Goal: Transaction & Acquisition: Purchase product/service

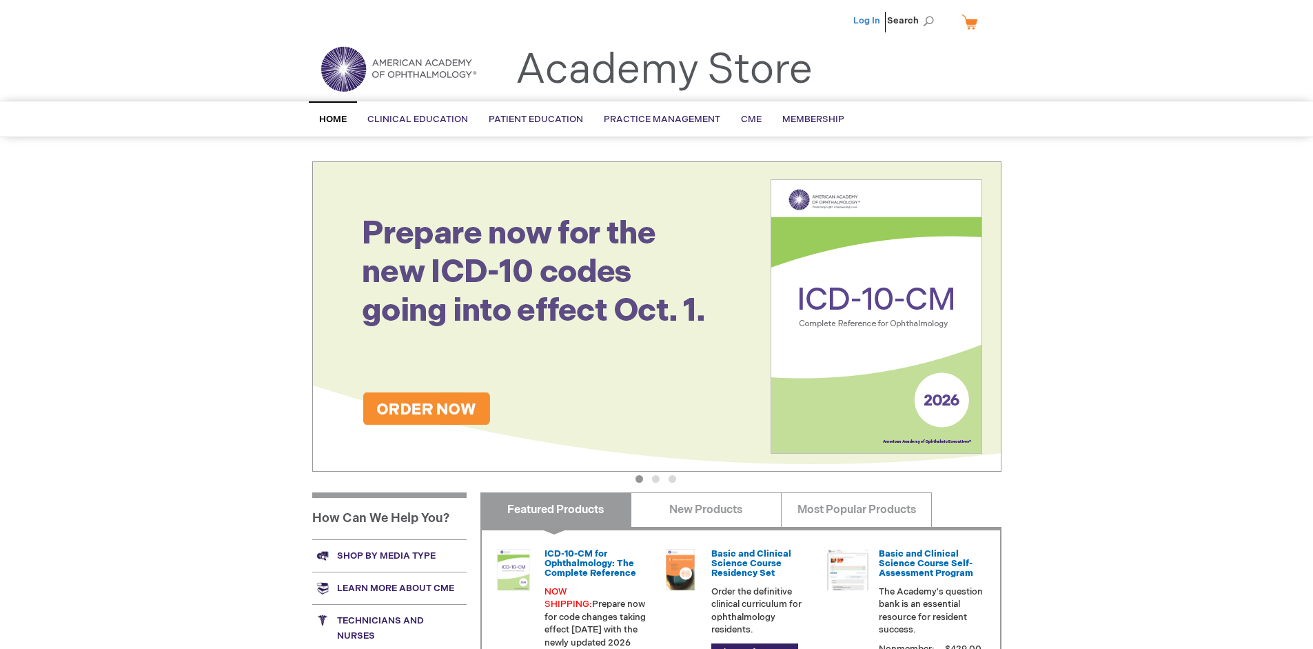
click at [868, 21] on link "Log In" at bounding box center [866, 20] width 27 height 11
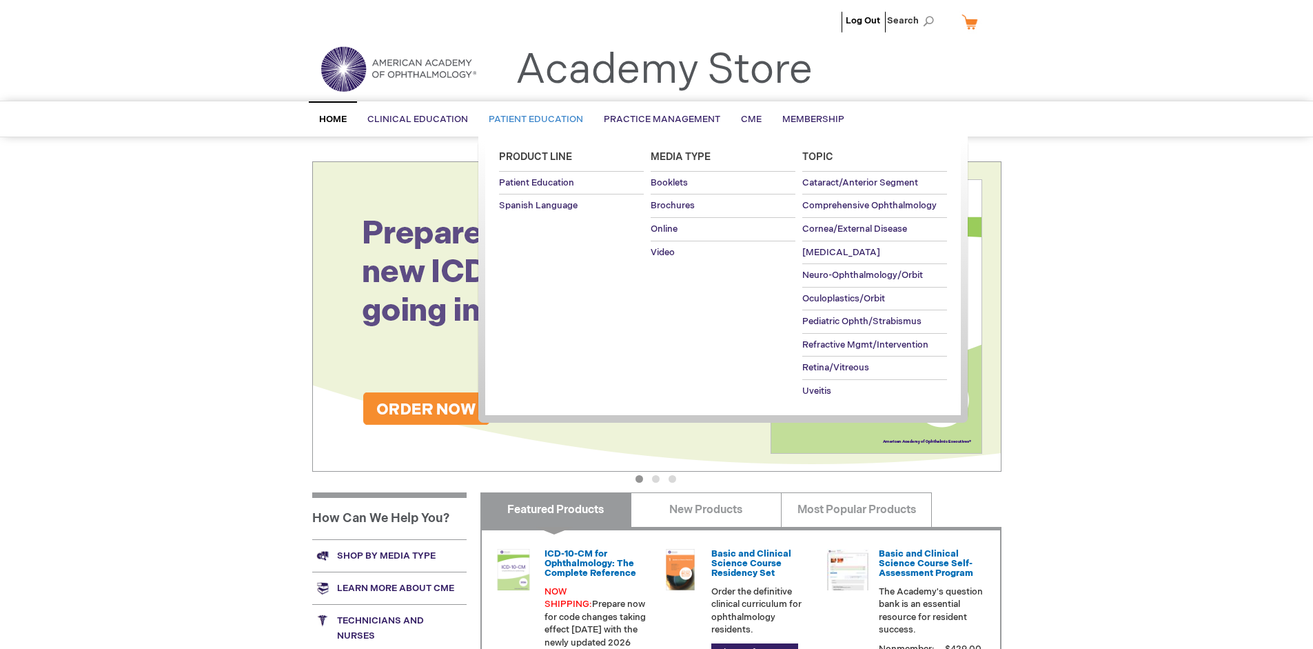
click at [532, 119] on span "Patient Education" at bounding box center [536, 119] width 94 height 11
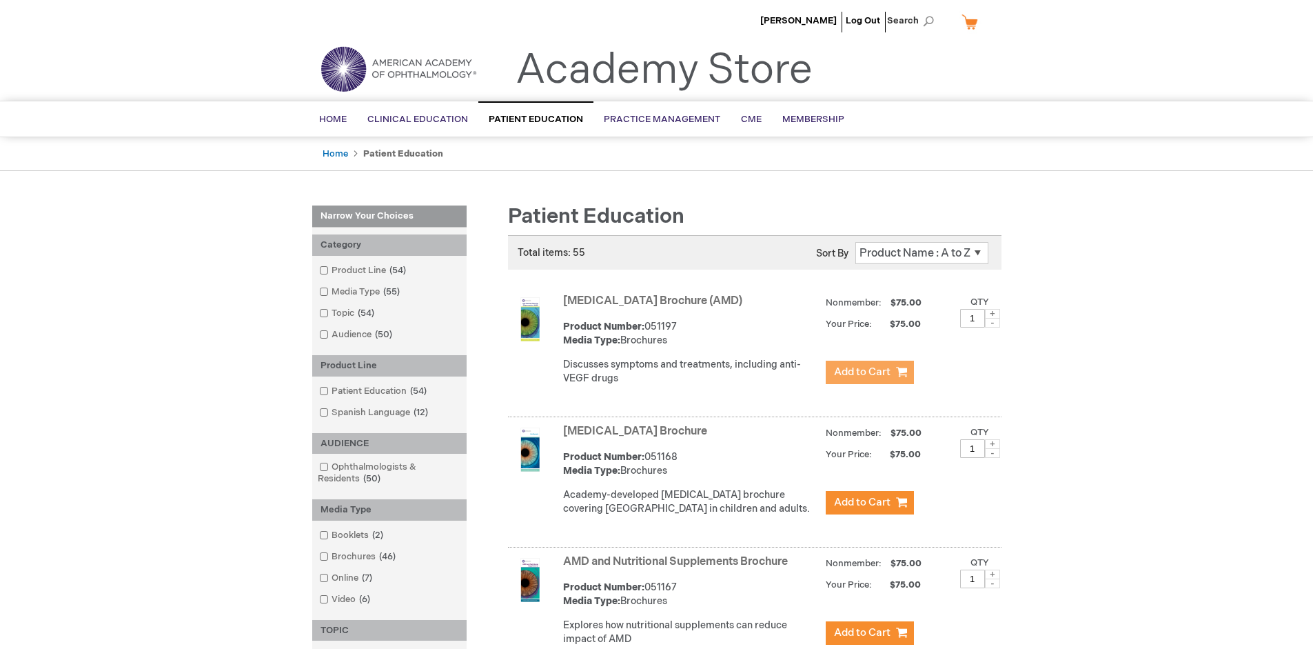
click at [869, 372] on span "Add to Cart" at bounding box center [862, 371] width 57 height 13
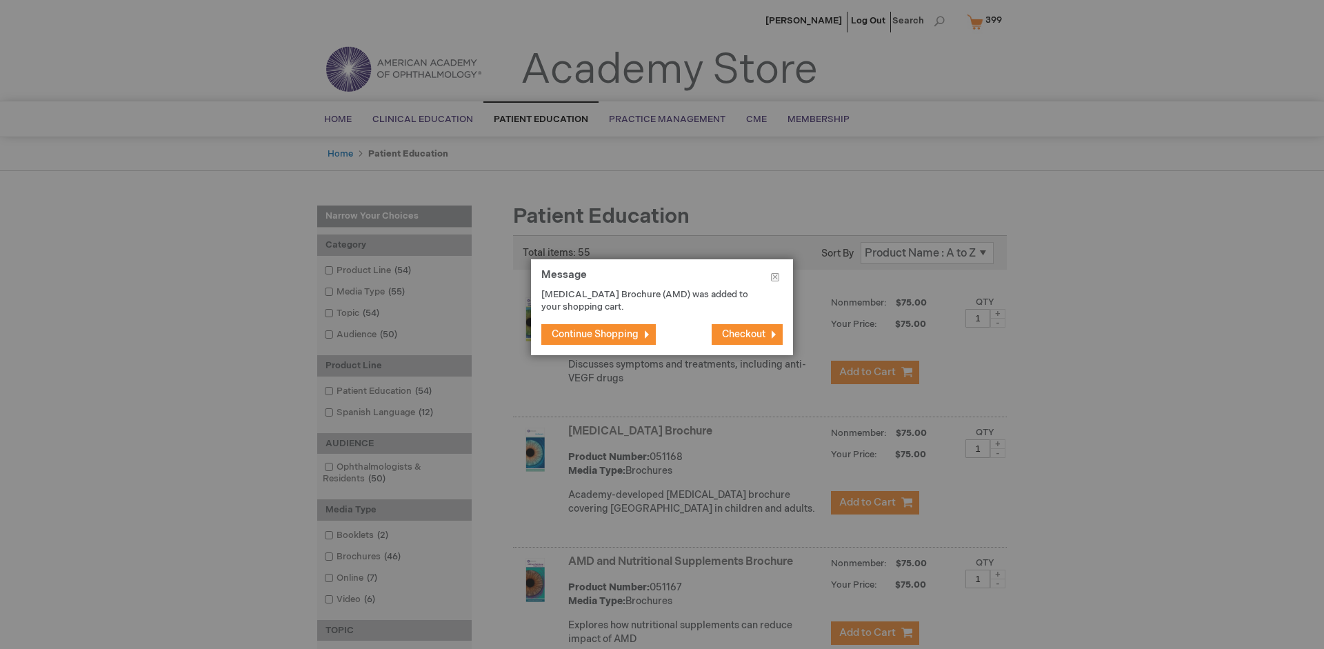
click at [595, 334] on span "Continue Shopping" at bounding box center [595, 334] width 87 height 12
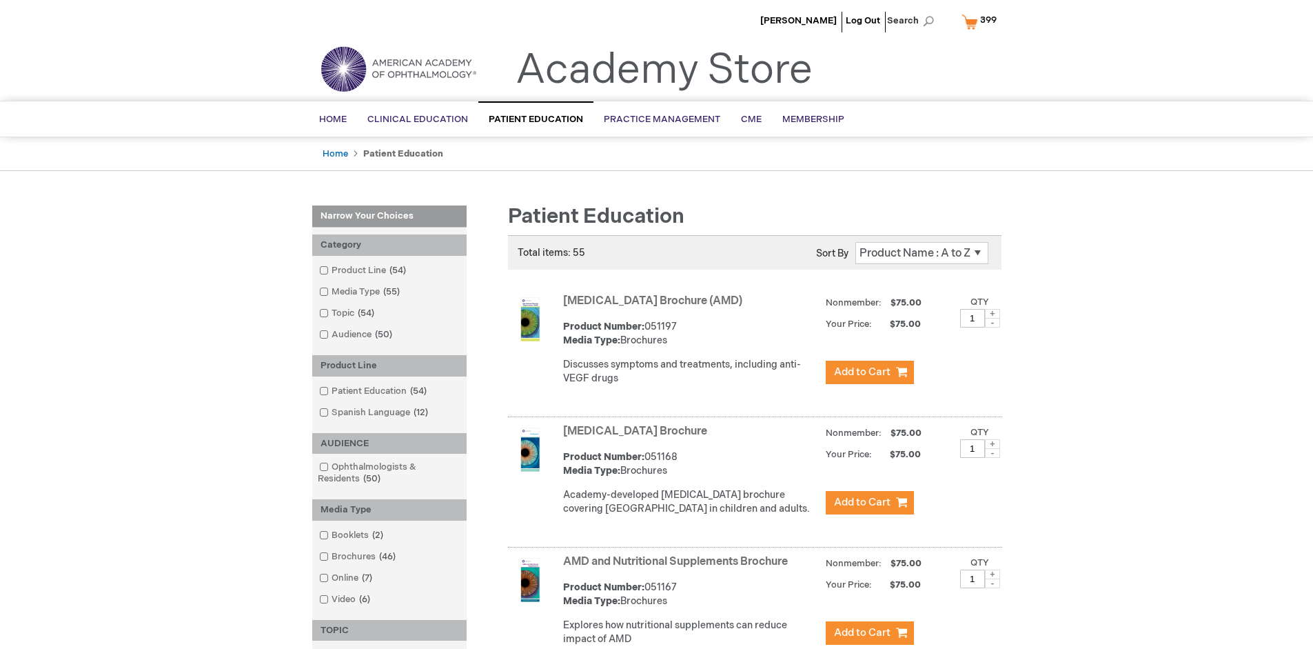
click at [678, 568] on link "AMD and Nutritional Supplements Brochure" at bounding box center [675, 561] width 225 height 13
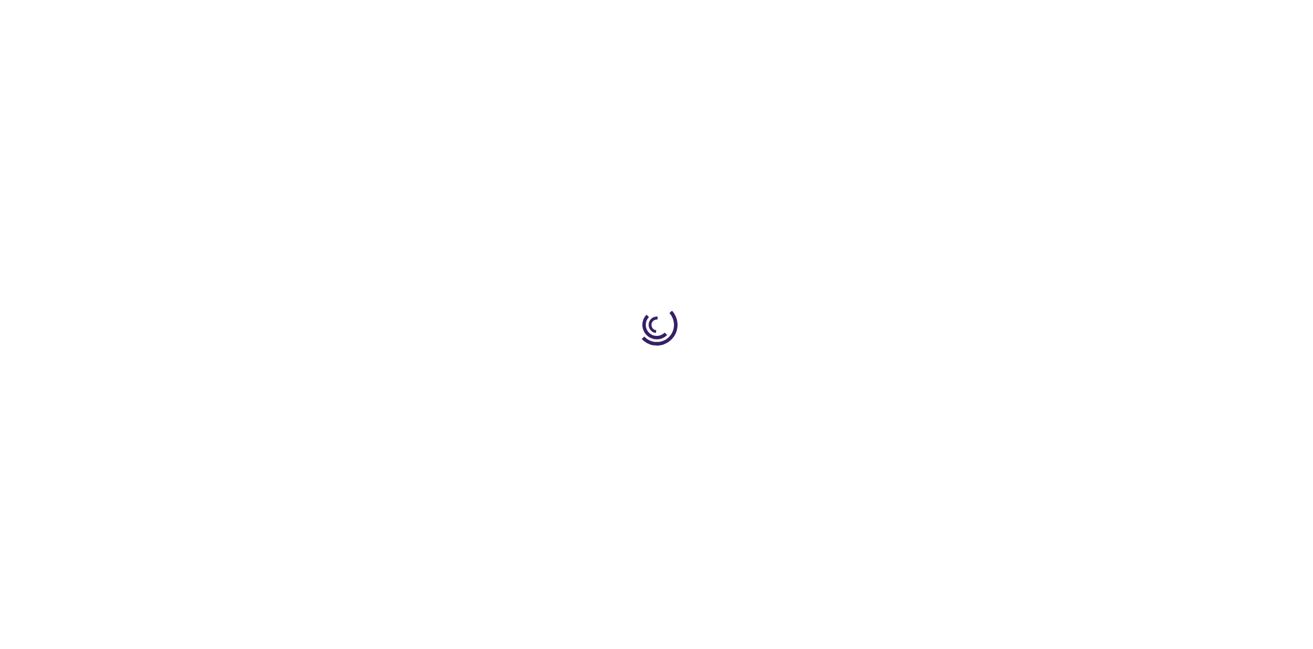
type input "1"
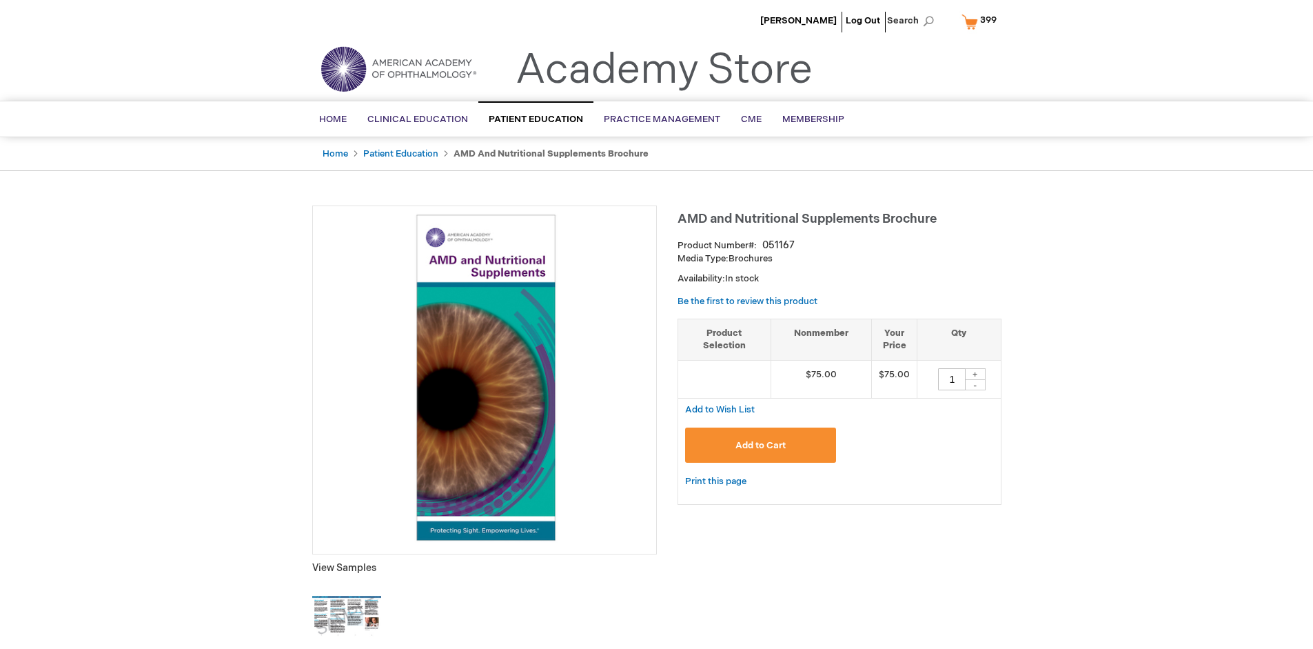
click at [760, 445] on span "Add to Cart" at bounding box center [761, 445] width 50 height 11
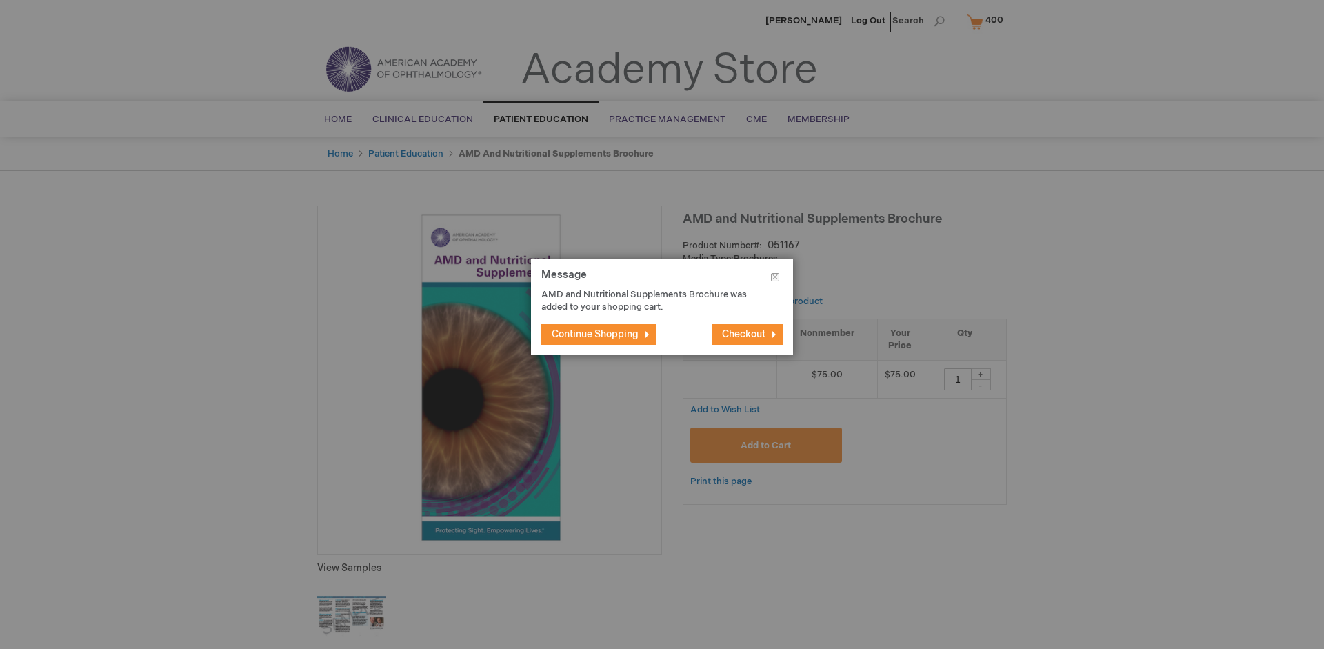
click at [595, 334] on span "Continue Shopping" at bounding box center [595, 334] width 87 height 12
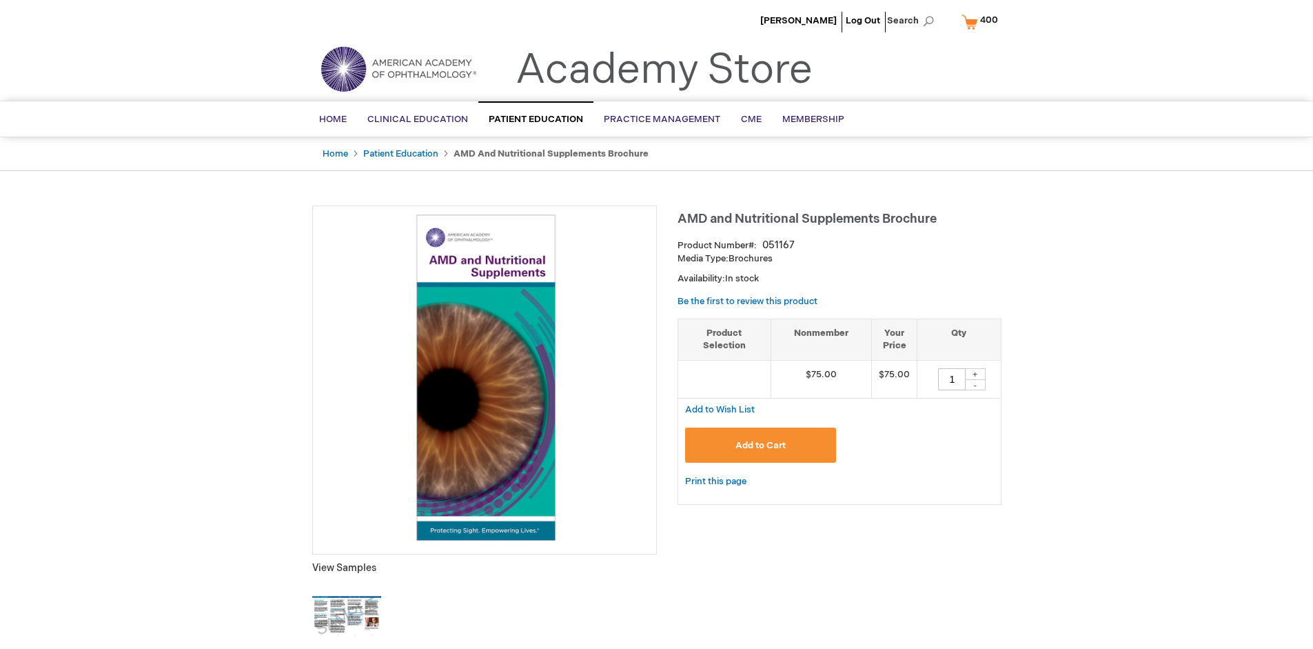
click at [982, 21] on span "400" at bounding box center [989, 19] width 18 height 11
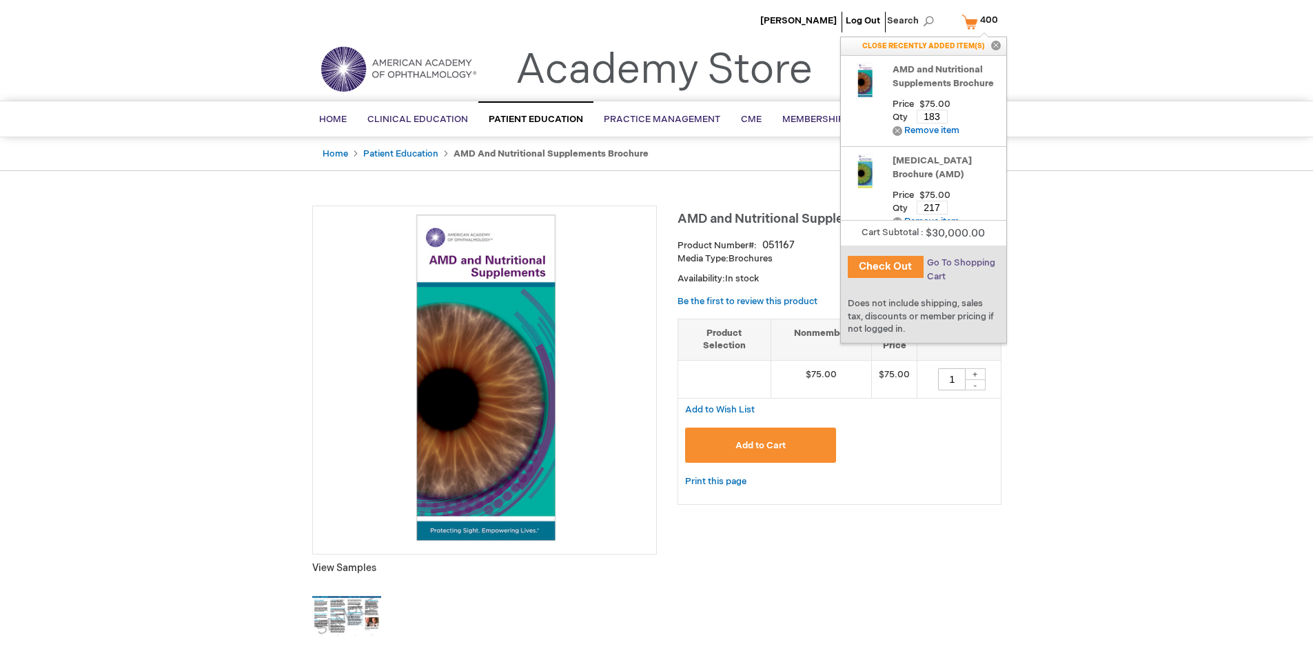
click at [960, 263] on span "Go To Shopping Cart" at bounding box center [961, 269] width 68 height 25
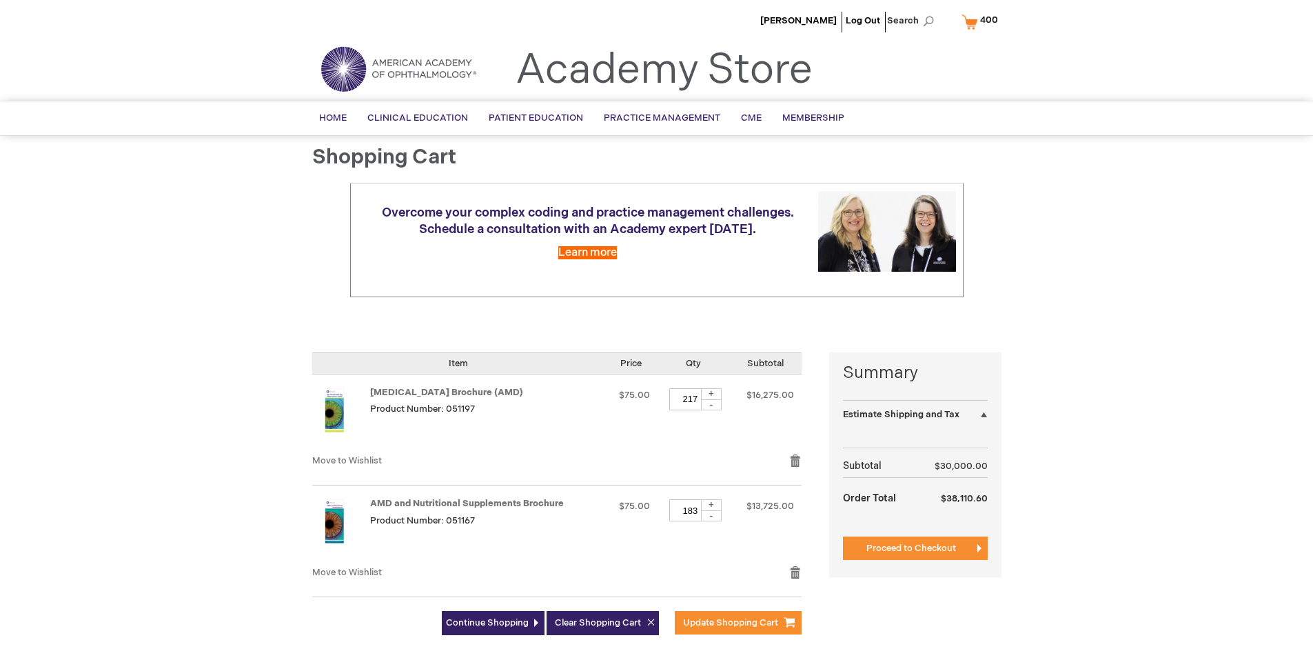
select select "US"
select select "41"
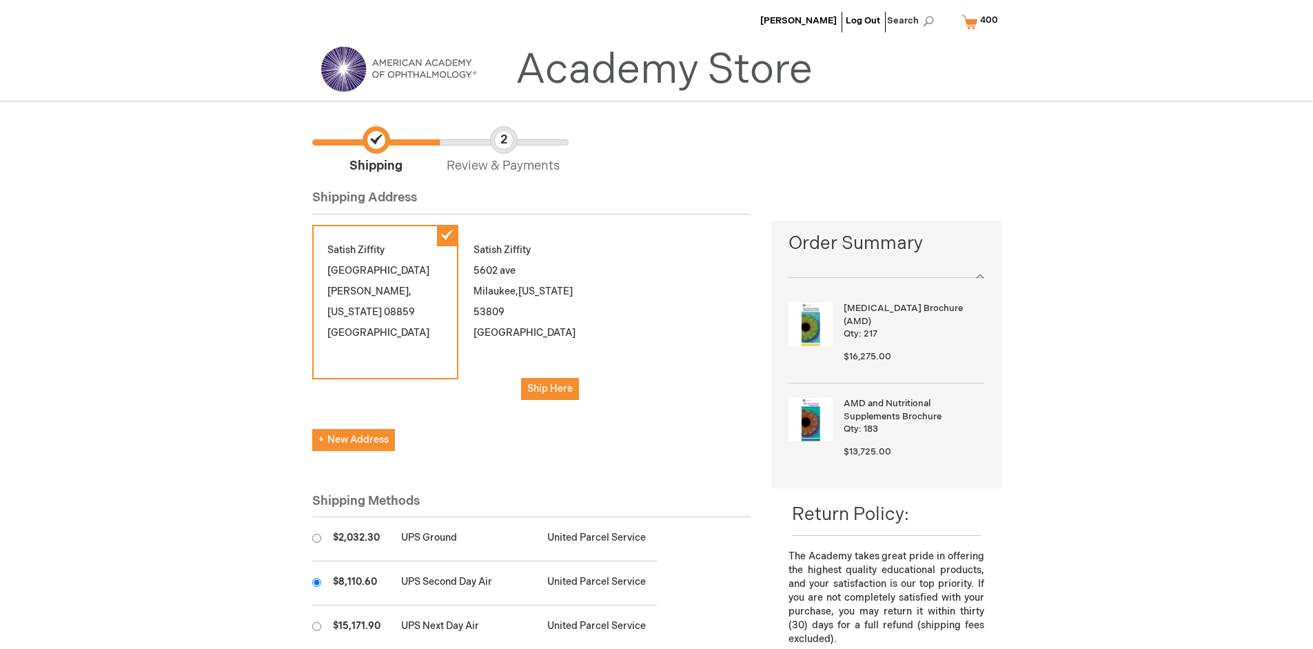
click at [316, 582] on input "radio" at bounding box center [316, 582] width 9 height 9
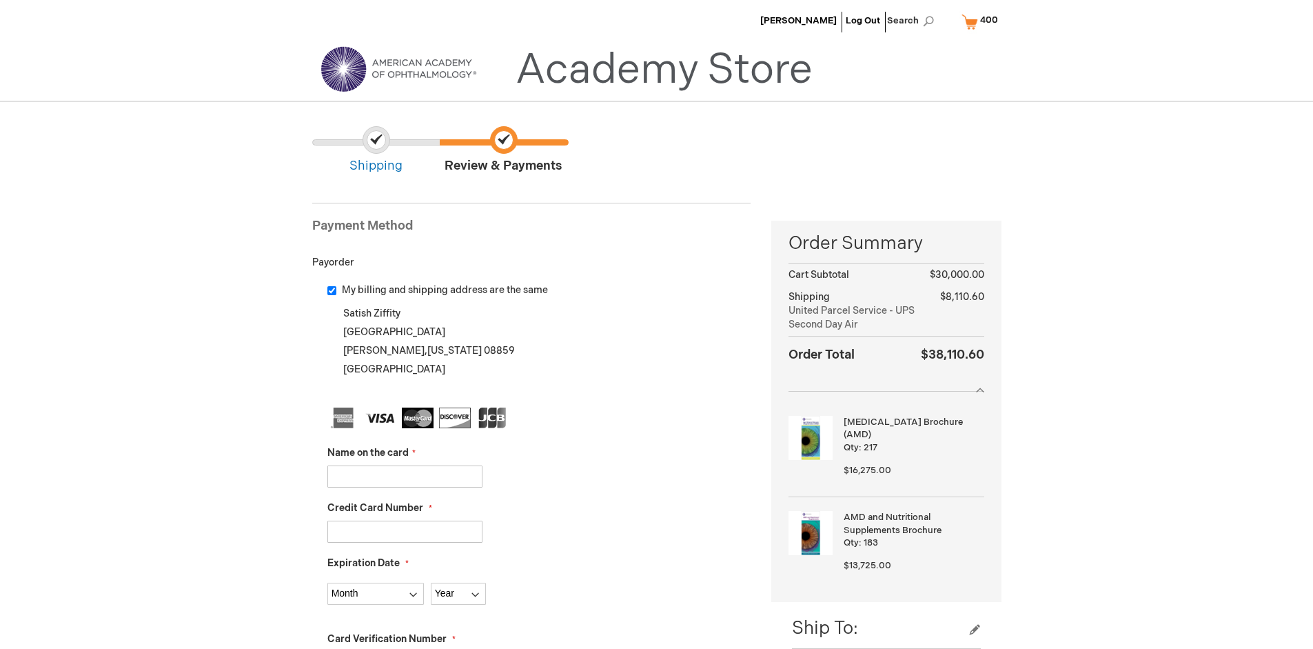
click at [405, 476] on input "Name on the card" at bounding box center [404, 476] width 155 height 22
